Goal: Information Seeking & Learning: Find specific fact

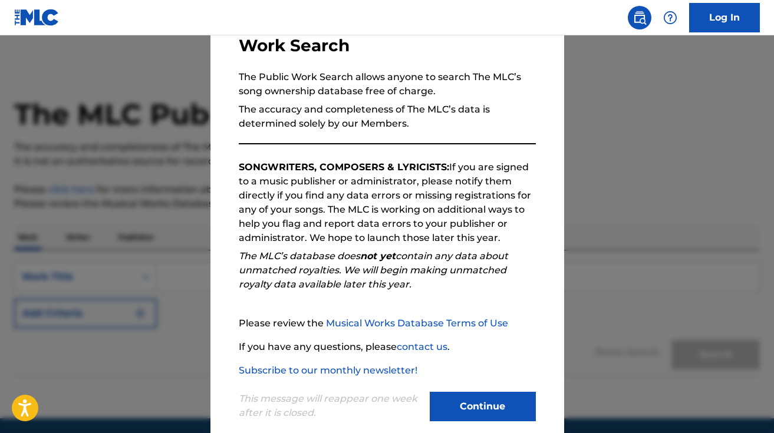
scroll to position [106, 0]
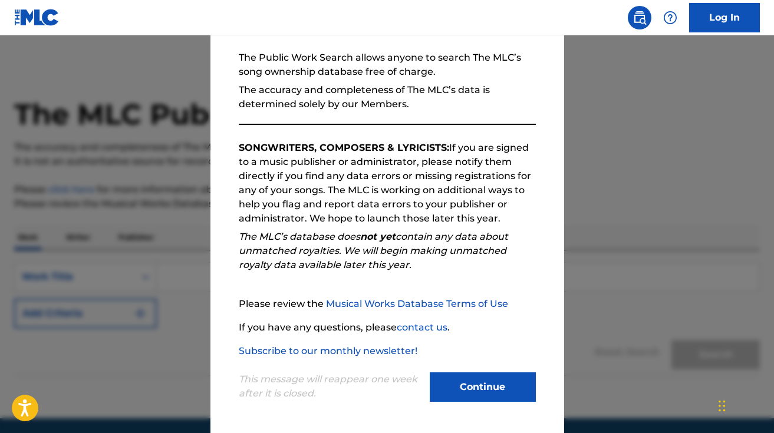
click at [478, 389] on button "Continue" at bounding box center [483, 387] width 106 height 29
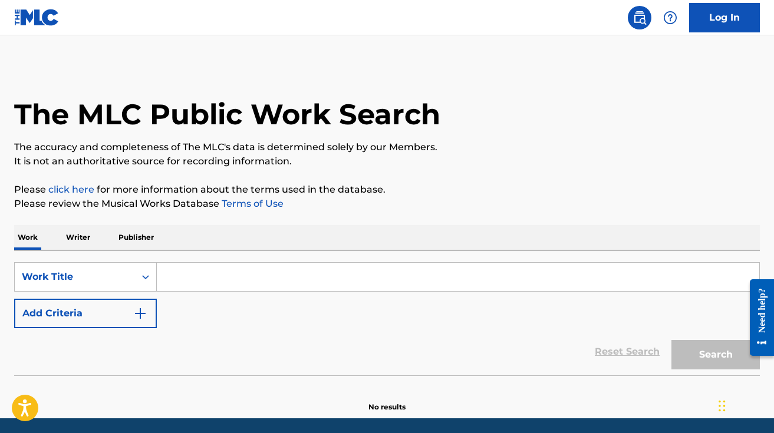
click at [334, 274] on input "Search Form" at bounding box center [458, 277] width 603 height 28
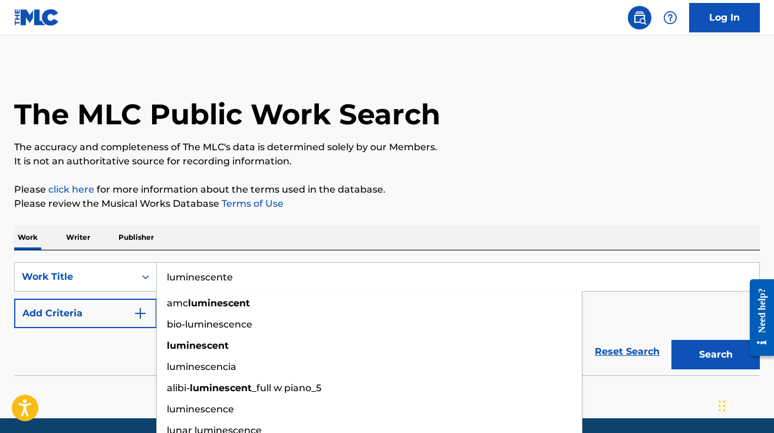
type input "luminescente"
click at [671, 340] on button "Search" at bounding box center [715, 354] width 88 height 29
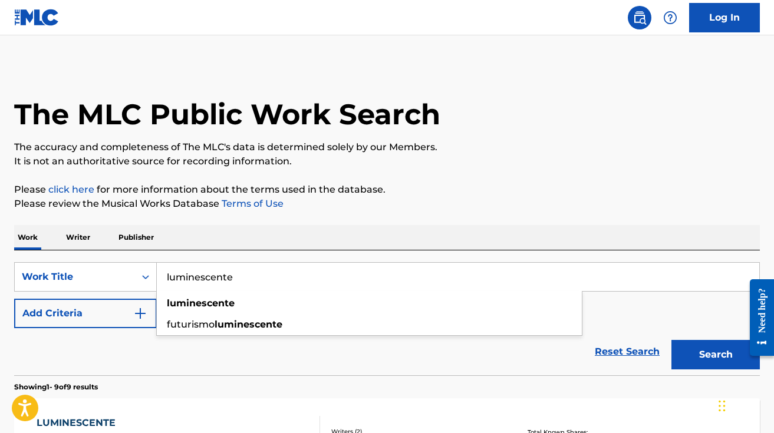
click at [352, 206] on p "Please review the Musical Works Database Terms of Use" at bounding box center [387, 204] width 746 height 14
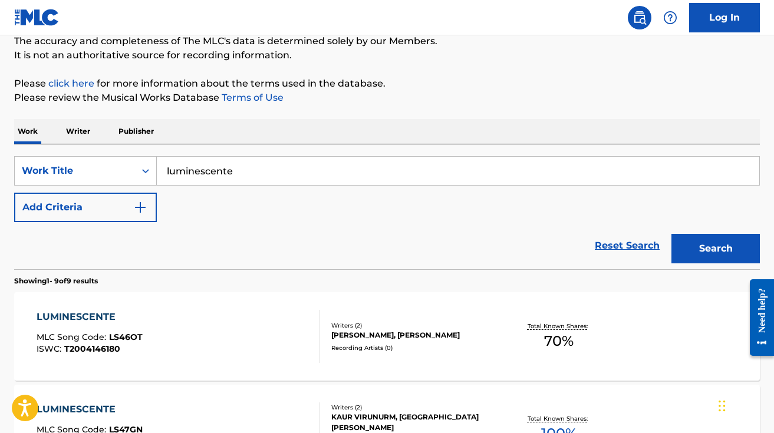
click at [104, 212] on button "Add Criteria" at bounding box center [85, 207] width 143 height 29
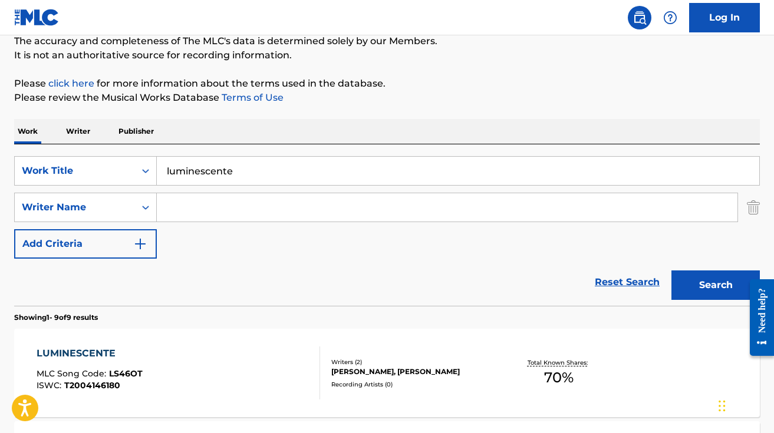
click at [286, 196] on input "Search Form" at bounding box center [447, 207] width 581 height 28
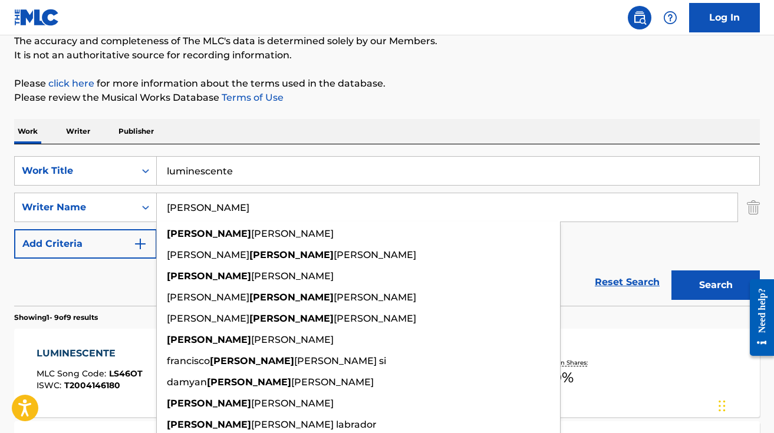
type input "[PERSON_NAME]"
click at [671, 271] on button "Search" at bounding box center [715, 285] width 88 height 29
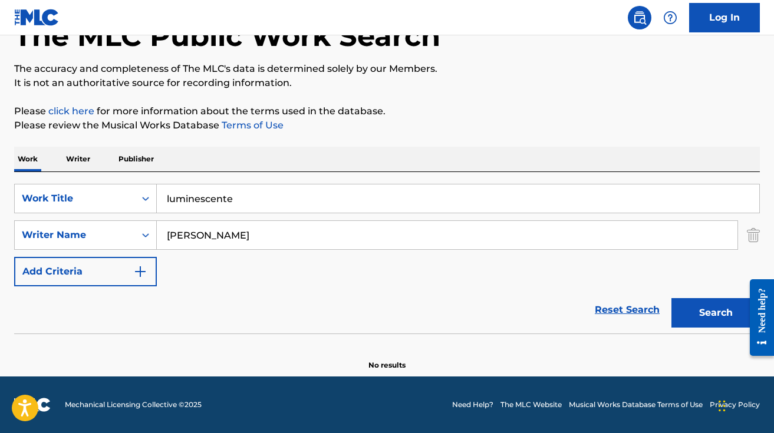
scroll to position [78, 0]
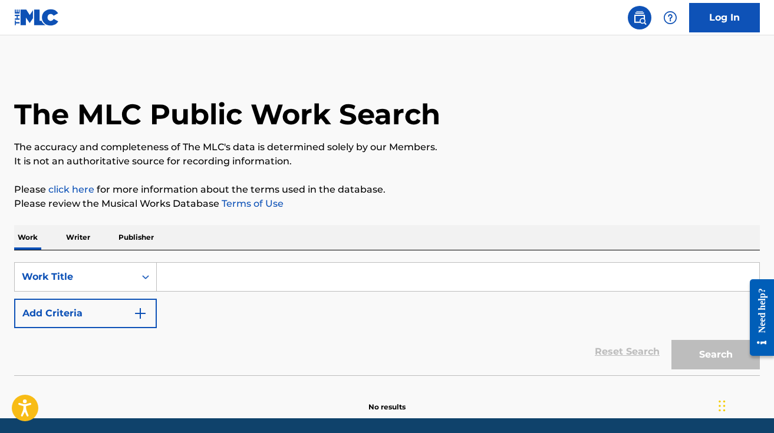
scroll to position [42, 0]
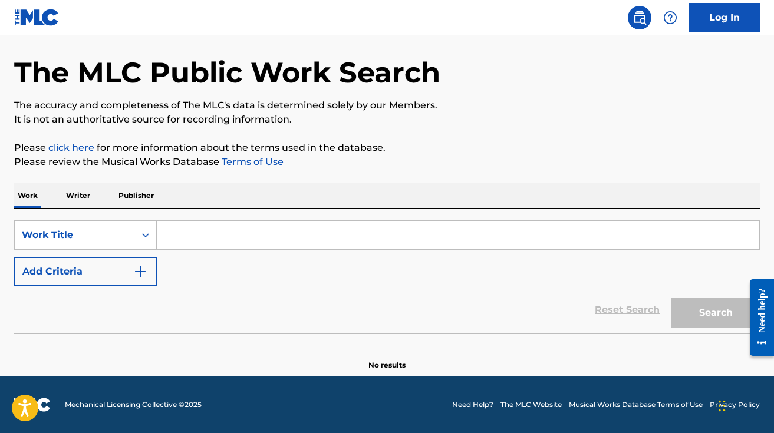
click at [290, 228] on input "Search Form" at bounding box center [458, 235] width 603 height 28
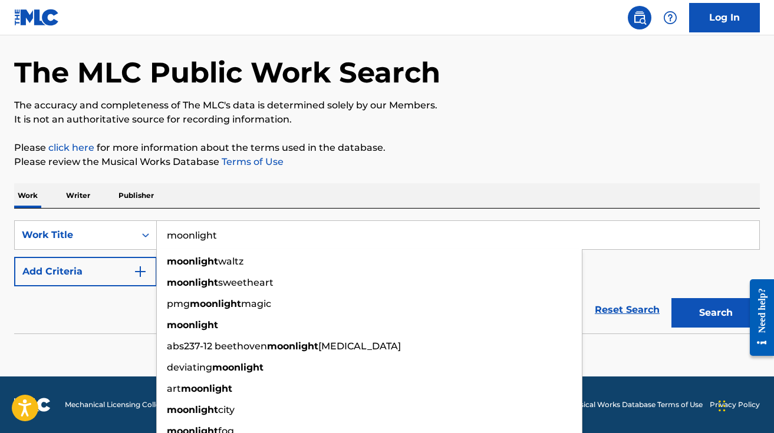
type input "moonlight"
click at [65, 268] on button "Add Criteria" at bounding box center [85, 271] width 143 height 29
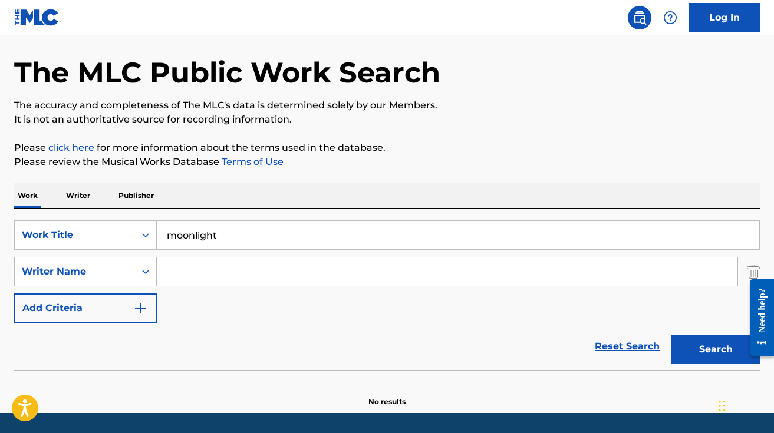
click at [212, 270] on input "Search Form" at bounding box center [447, 272] width 581 height 28
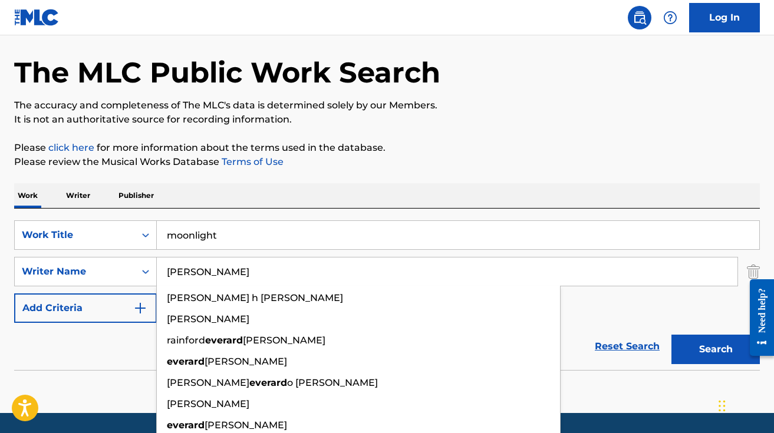
type input "[PERSON_NAME]"
click at [671, 335] on button "Search" at bounding box center [715, 349] width 88 height 29
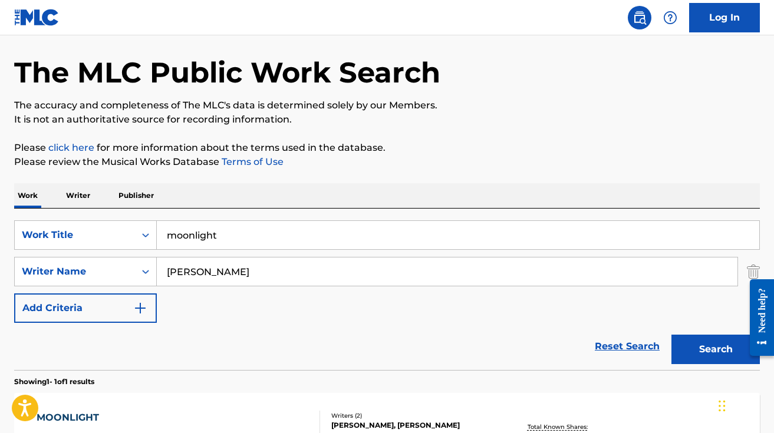
click at [408, 175] on div "The MLC Public Work Search The accuracy and completeness of The MLC's data is d…" at bounding box center [387, 280] width 774 height 514
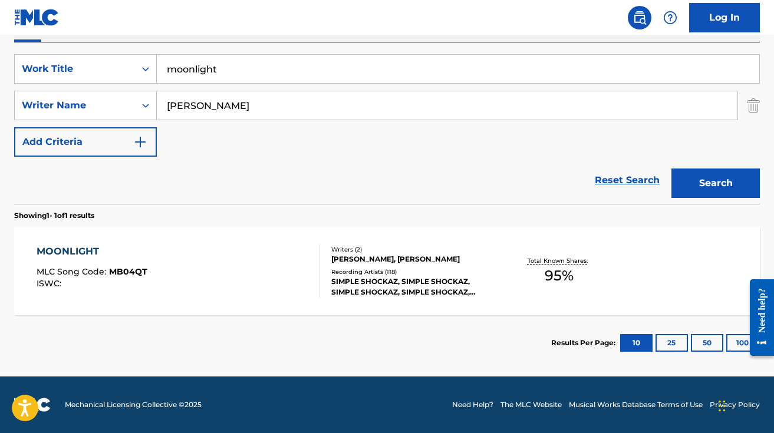
click at [443, 274] on div "Recording Artists ( 118 )" at bounding box center [414, 272] width 166 height 9
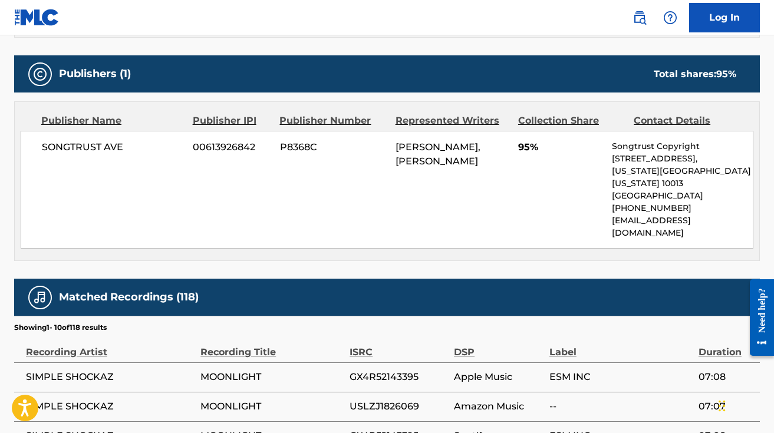
scroll to position [505, 0]
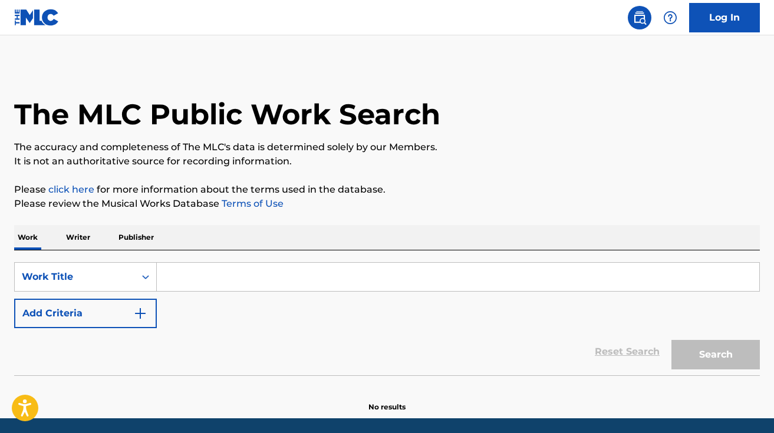
click at [197, 274] on input "Search Form" at bounding box center [458, 277] width 603 height 28
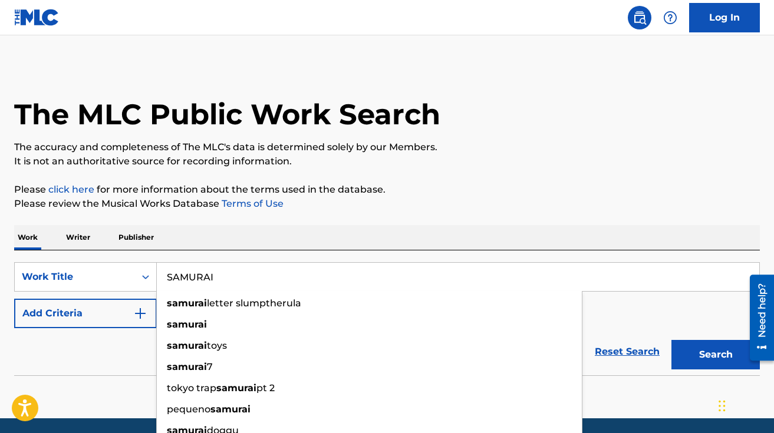
type input "SAMURAI"
click at [55, 310] on button "Add Criteria" at bounding box center [85, 313] width 143 height 29
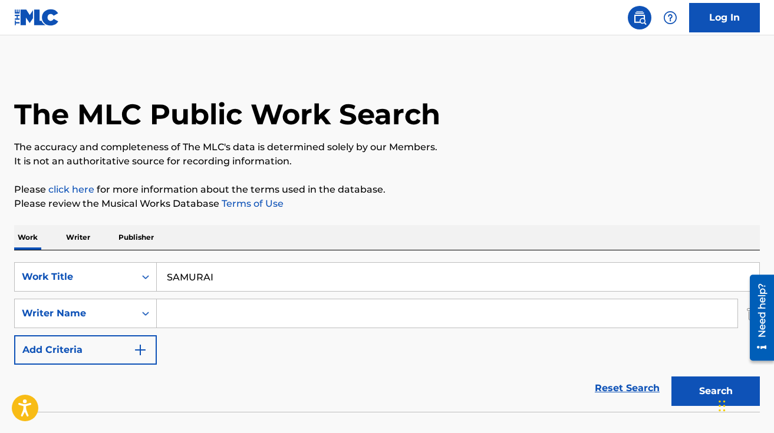
click at [208, 301] on input "Search Form" at bounding box center [447, 313] width 581 height 28
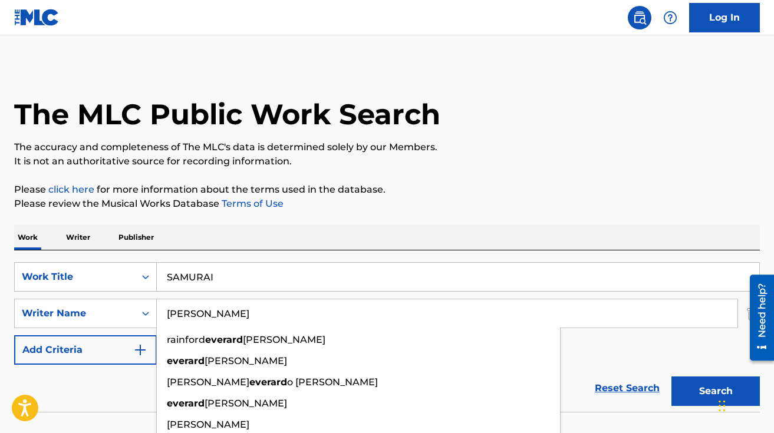
type input "EVERARDO"
click at [671, 377] on button "Search" at bounding box center [715, 391] width 88 height 29
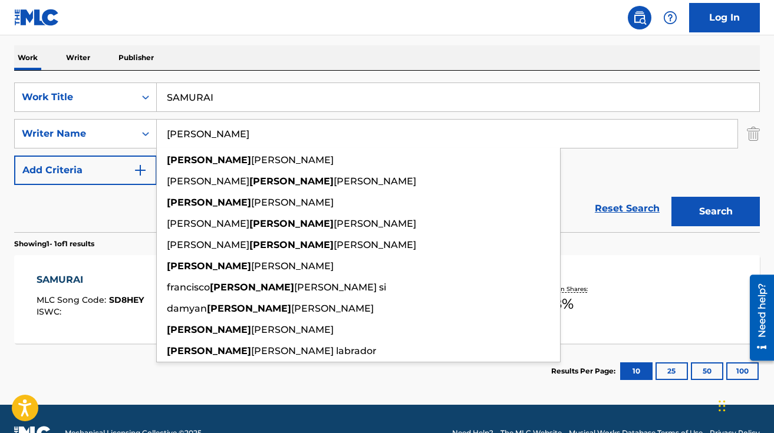
scroll to position [196, 0]
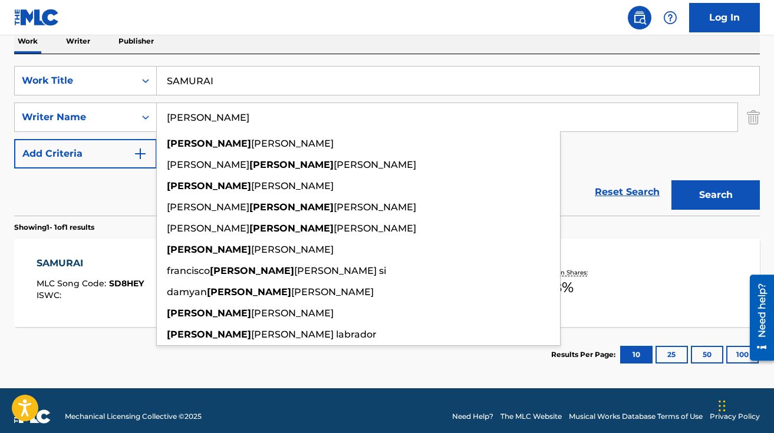
click at [487, 41] on div "Work Writer Publisher" at bounding box center [387, 41] width 746 height 25
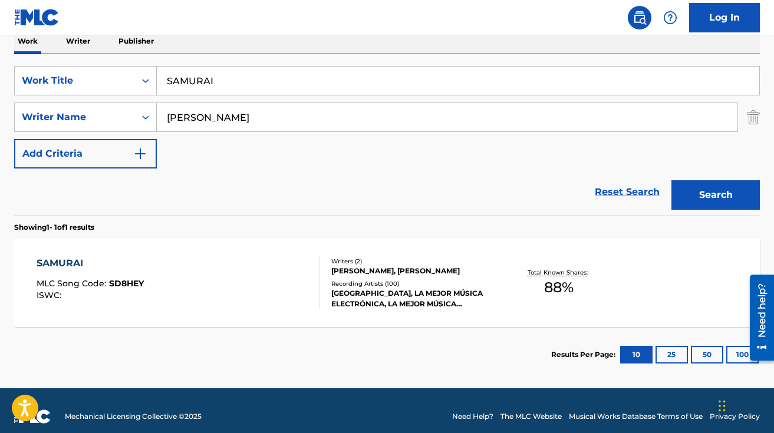
click at [441, 278] on div "Writers ( 2 ) EVERARDO ROBLES, HITOSHI OGAWA Recording Artists ( 100 ) ATENAS, …" at bounding box center [408, 283] width 177 height 52
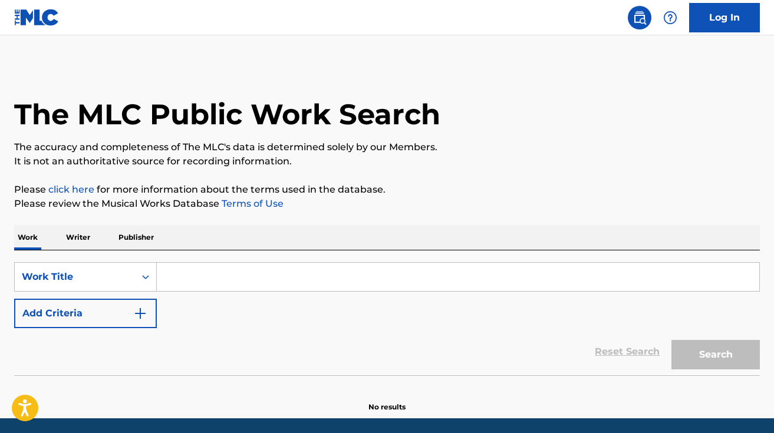
click at [293, 273] on input "Search Form" at bounding box center [458, 277] width 603 height 28
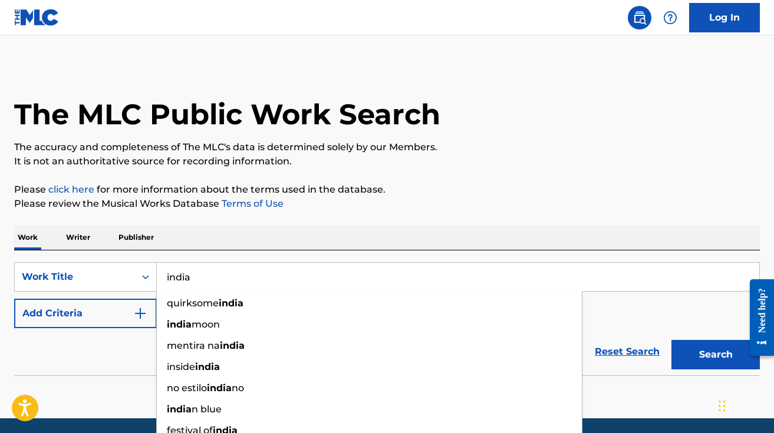
type input "india"
click at [94, 321] on button "Add Criteria" at bounding box center [85, 313] width 143 height 29
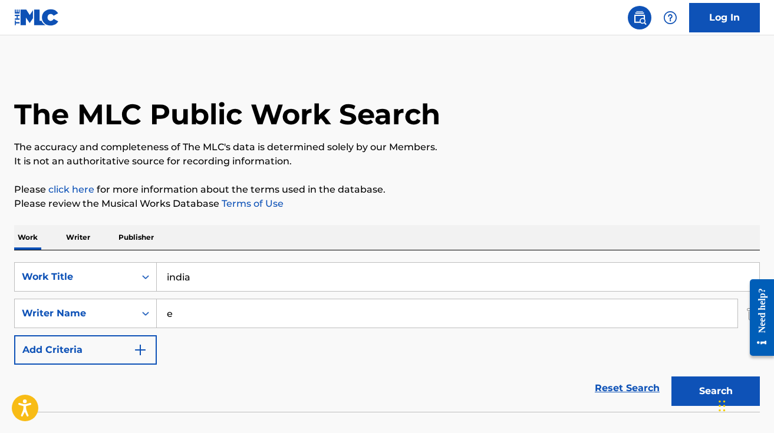
click at [242, 309] on input "e" at bounding box center [447, 313] width 581 height 28
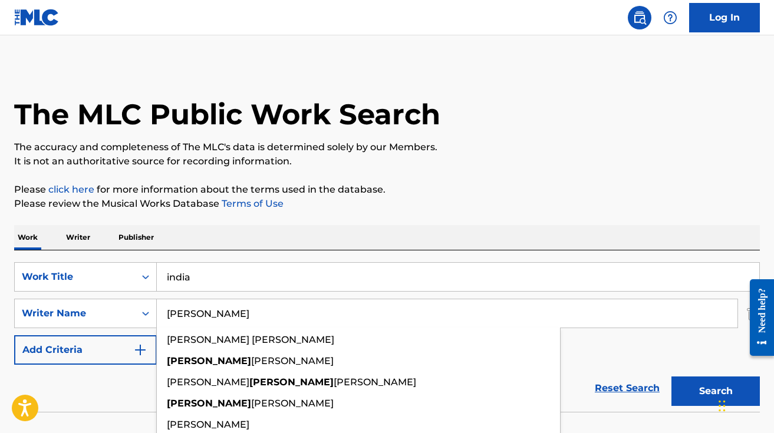
type input "[PERSON_NAME]"
click at [671, 377] on button "Search" at bounding box center [715, 391] width 88 height 29
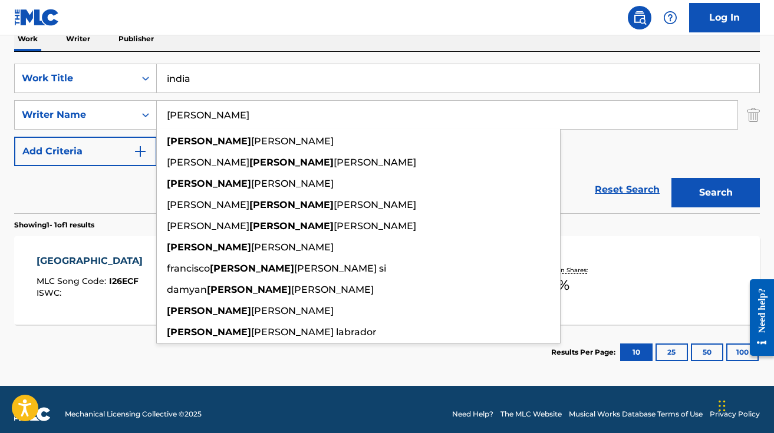
scroll to position [208, 0]
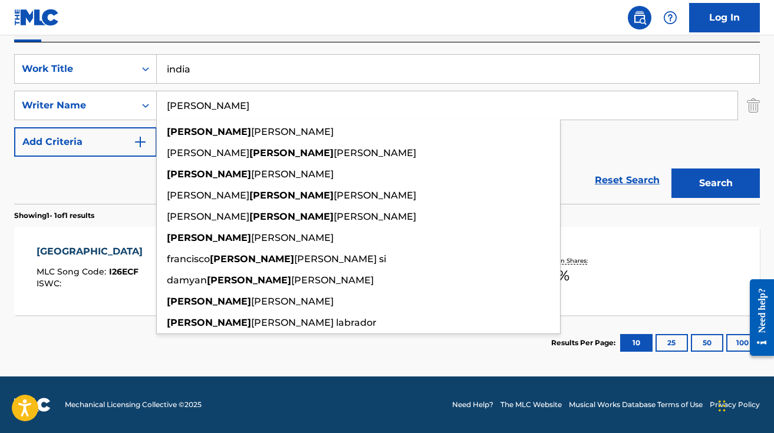
click at [131, 264] on div "INDIA MLC Song Code : I26ECF ISWC :" at bounding box center [93, 271] width 112 height 53
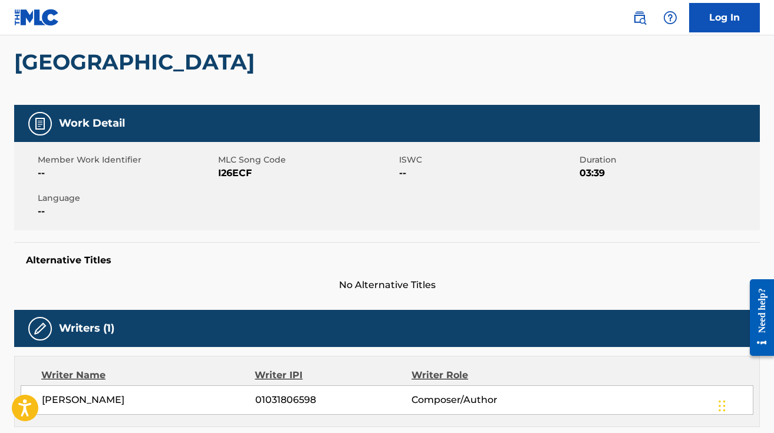
scroll to position [167, 0]
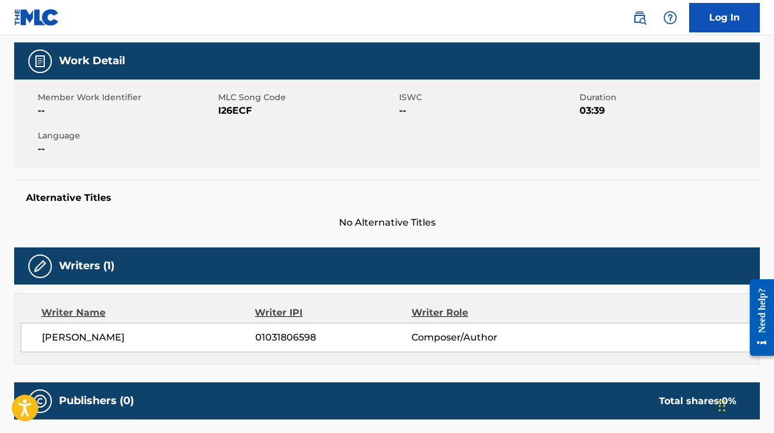
click at [447, 216] on span "No Alternative Titles" at bounding box center [387, 223] width 746 height 14
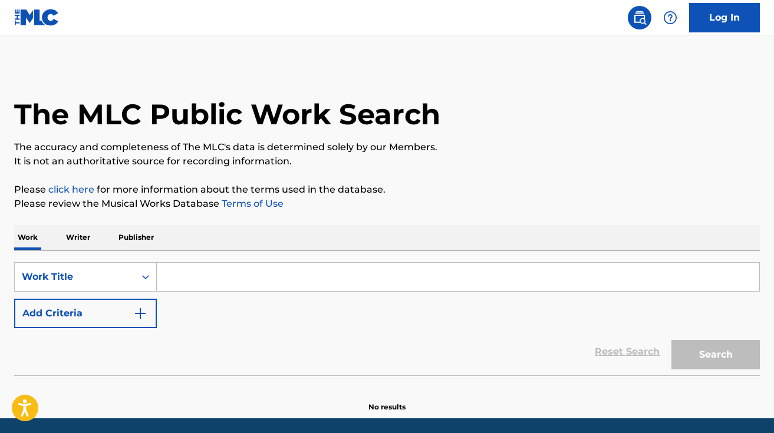
click at [273, 274] on input "Search Form" at bounding box center [458, 277] width 603 height 28
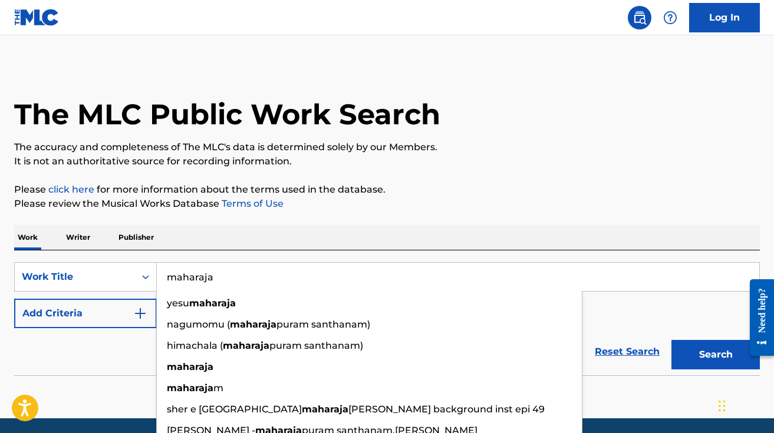
type input "maharaja"
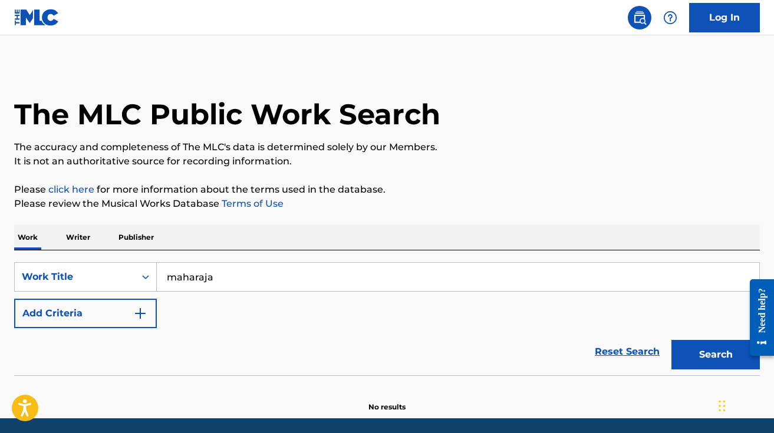
click at [40, 324] on button "Add Criteria" at bounding box center [85, 313] width 143 height 29
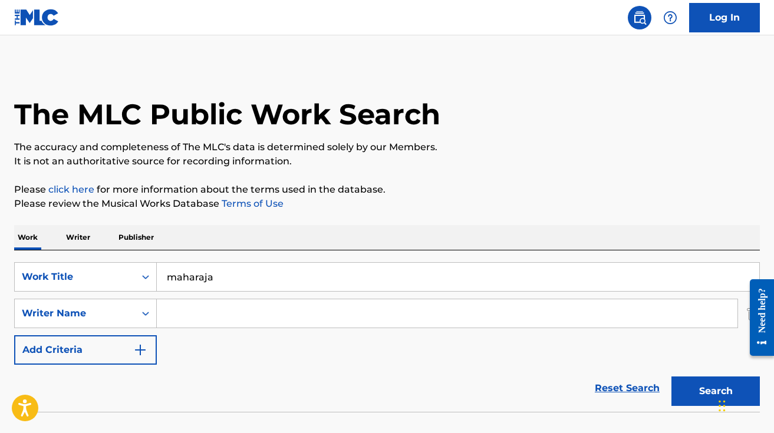
click at [240, 302] on input "Search Form" at bounding box center [447, 313] width 581 height 28
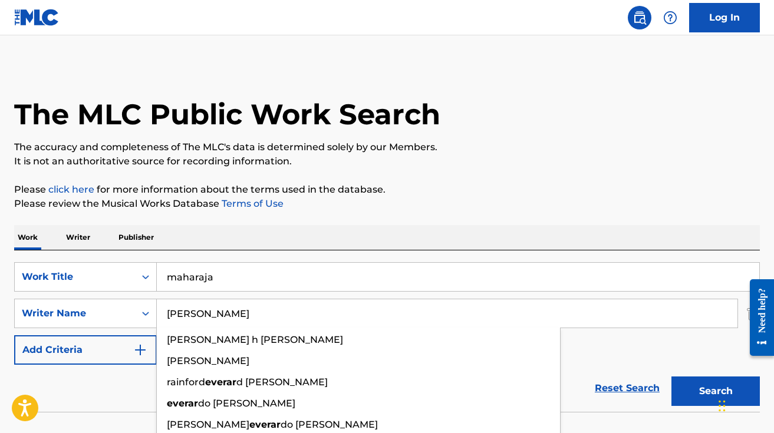
type input "[PERSON_NAME]"
click at [671, 377] on button "Search" at bounding box center [715, 391] width 88 height 29
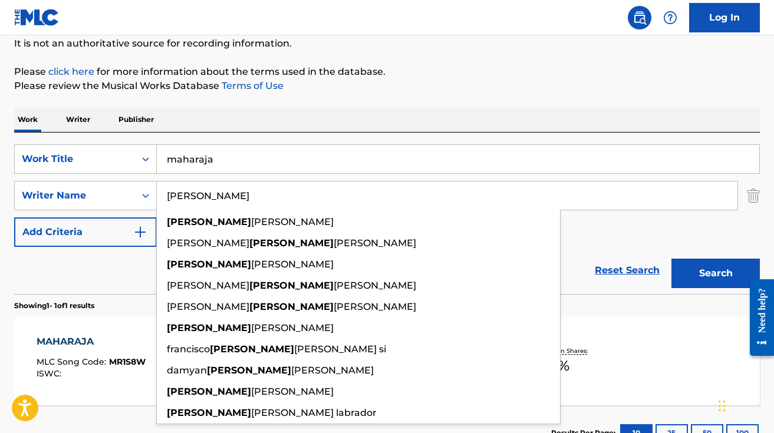
scroll to position [208, 0]
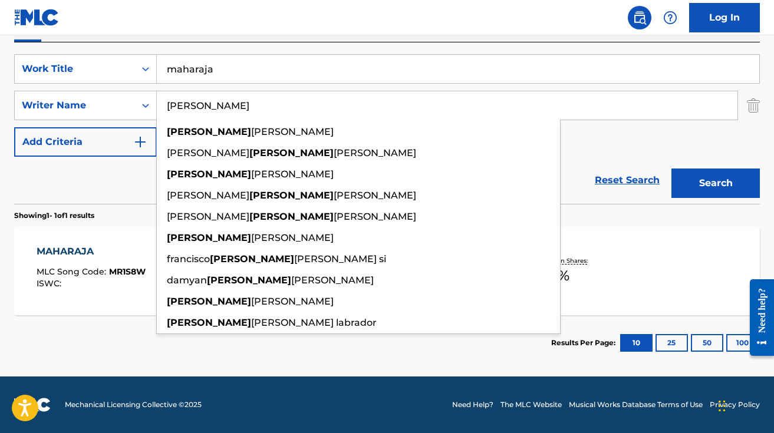
click at [631, 209] on section "Showing 1 - 1 of 1 results" at bounding box center [387, 212] width 746 height 17
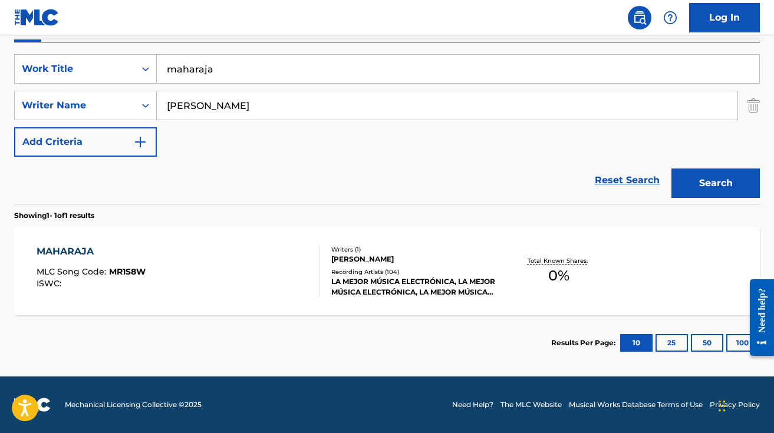
click at [491, 269] on div "Recording Artists ( 104 )" at bounding box center [414, 272] width 166 height 9
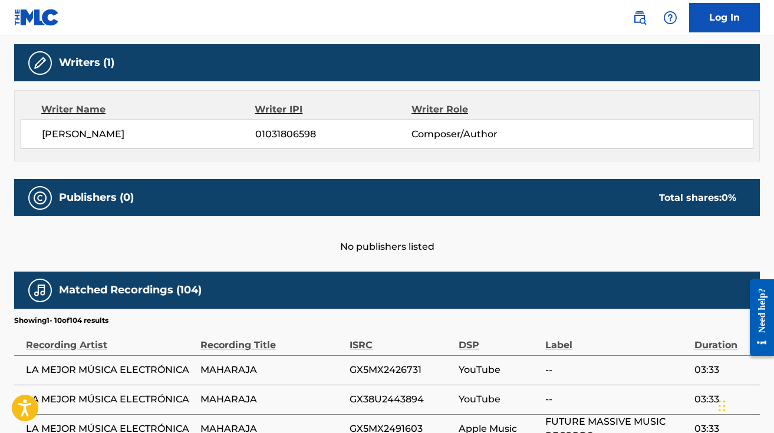
scroll to position [379, 0]
